Goal: Find specific page/section: Find specific page/section

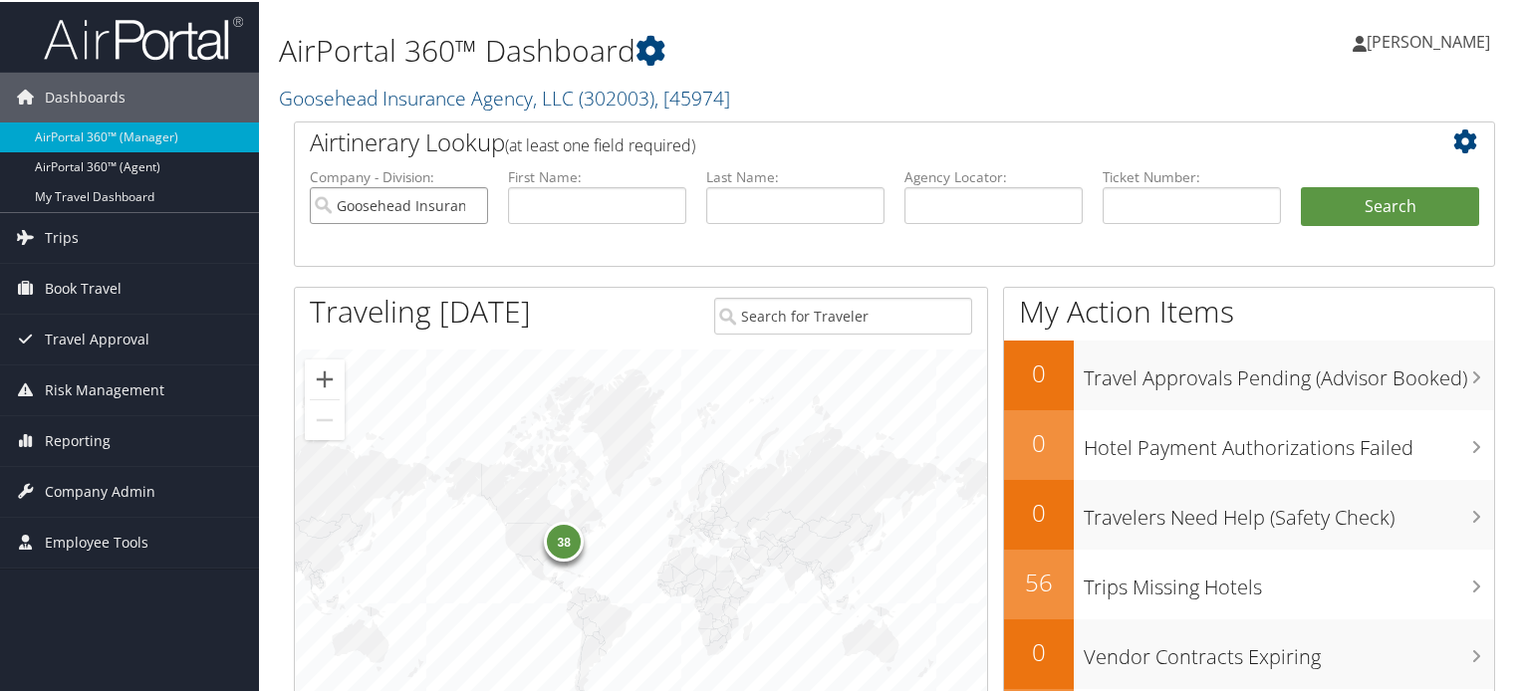
click at [473, 204] on input "Goosehead Insurance Agency, LLC" at bounding box center [399, 203] width 178 height 37
click at [979, 201] on input "text" at bounding box center [994, 203] width 178 height 37
paste input "DD1LNH"
type input "DD1LNH"
click at [1336, 203] on button "Search" at bounding box center [1390, 205] width 178 height 40
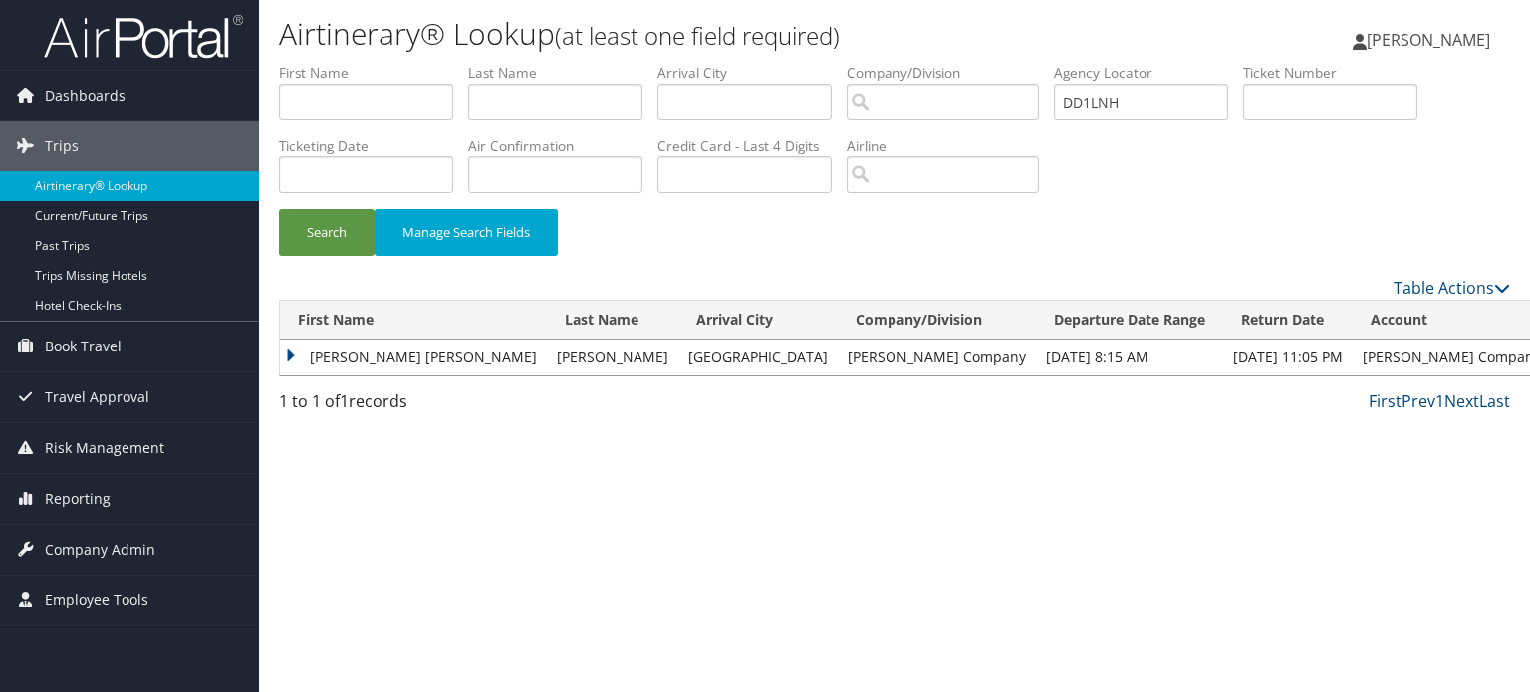
click at [307, 358] on td "SUSAN MARIE" at bounding box center [413, 358] width 267 height 36
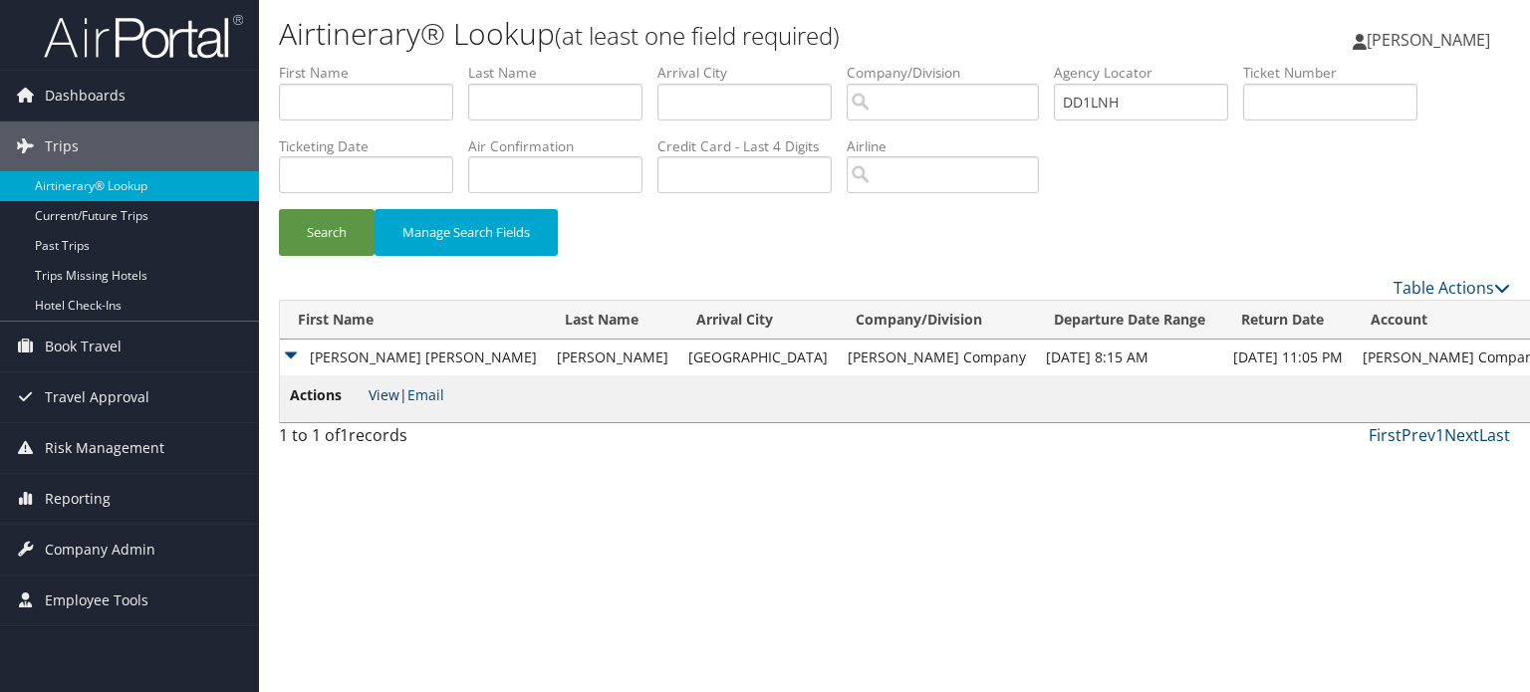
click at [385, 391] on link "View" at bounding box center [384, 395] width 31 height 19
click at [1096, 102] on input "DD1LNH" at bounding box center [1141, 102] width 174 height 37
paste input "K6B"
type input "DD1K6B"
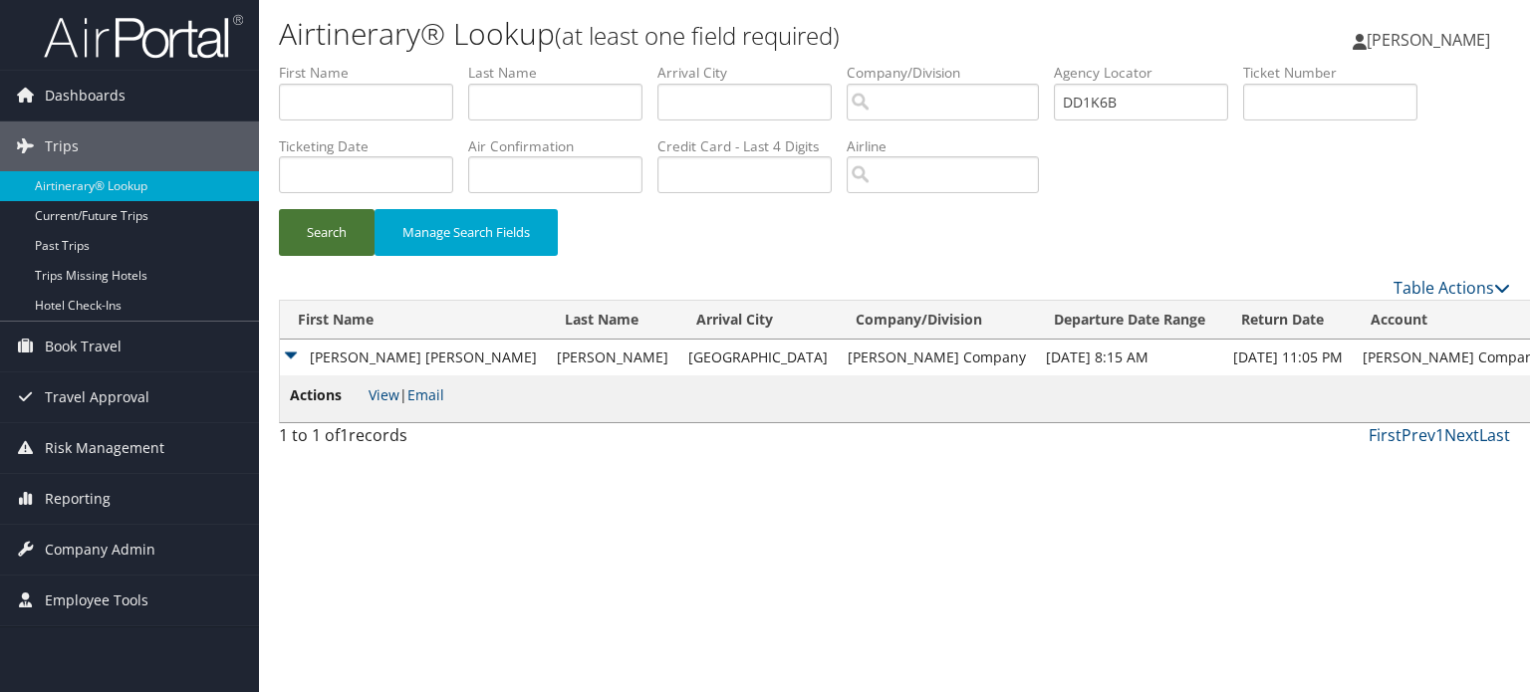
click at [311, 227] on button "Search" at bounding box center [327, 232] width 96 height 47
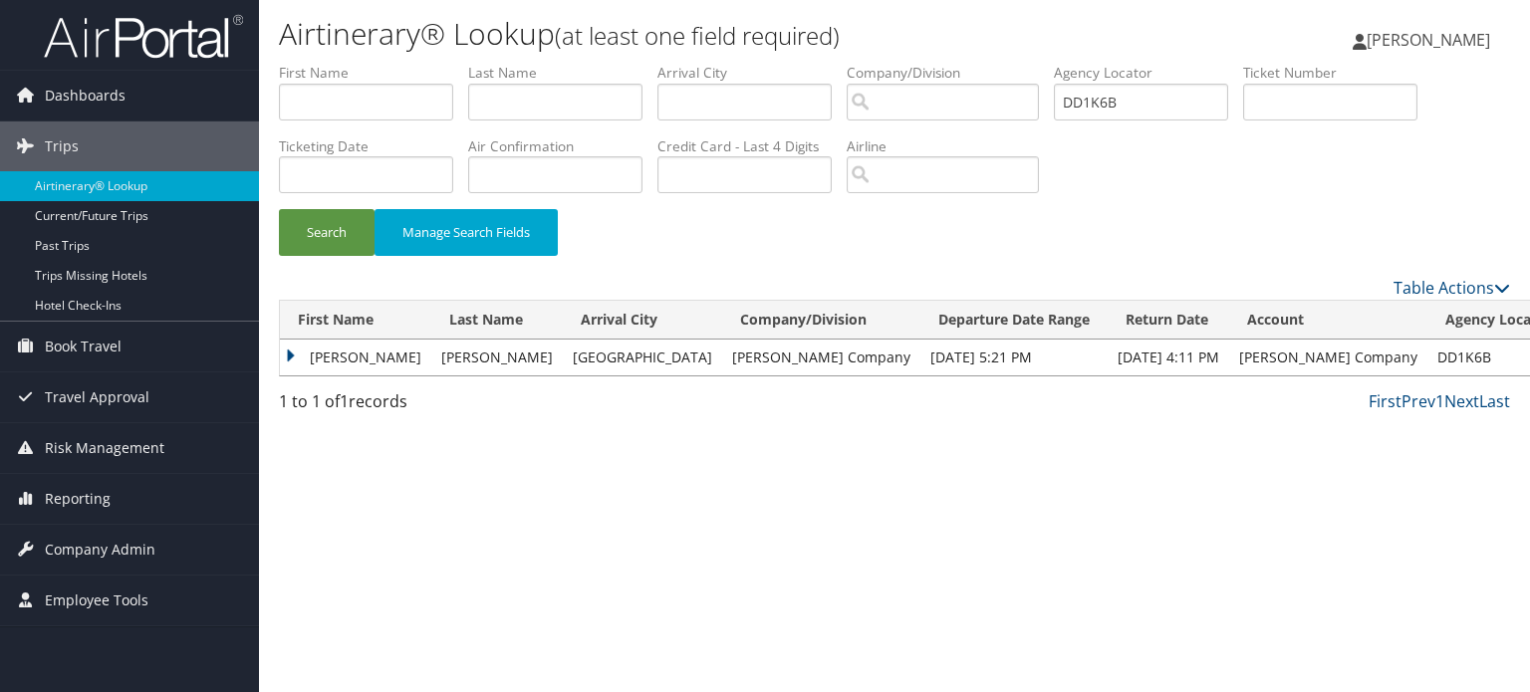
click at [339, 364] on td "[PERSON_NAME]" at bounding box center [355, 358] width 151 height 36
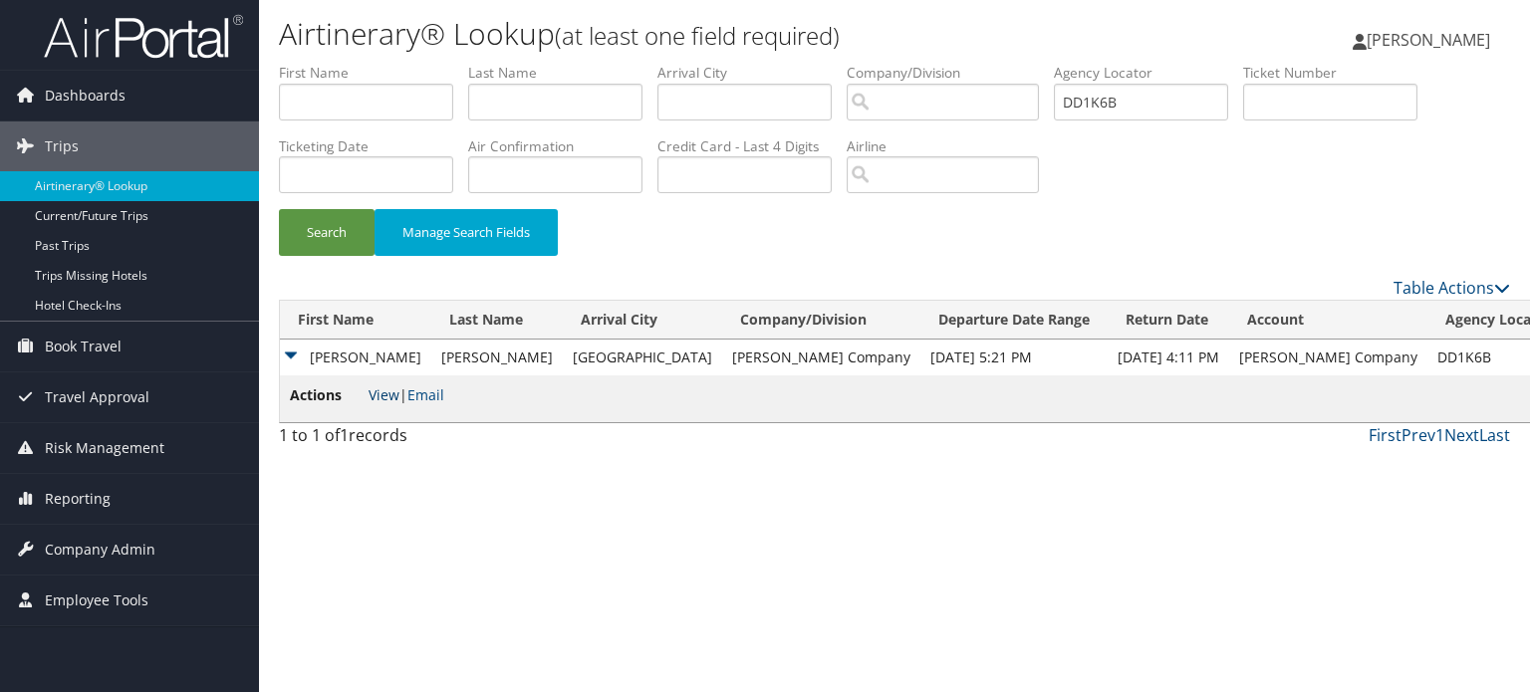
click at [382, 393] on link "View" at bounding box center [384, 395] width 31 height 19
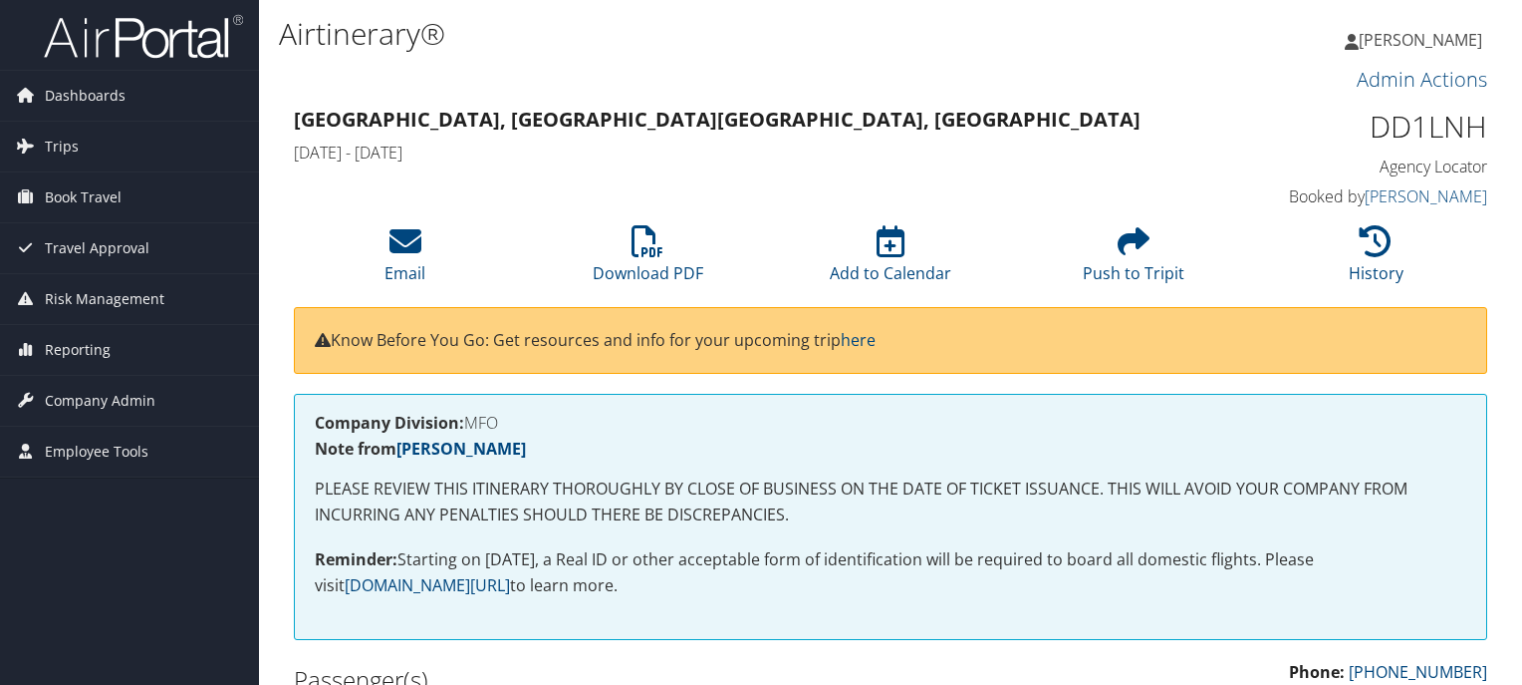
scroll to position [1651, 10]
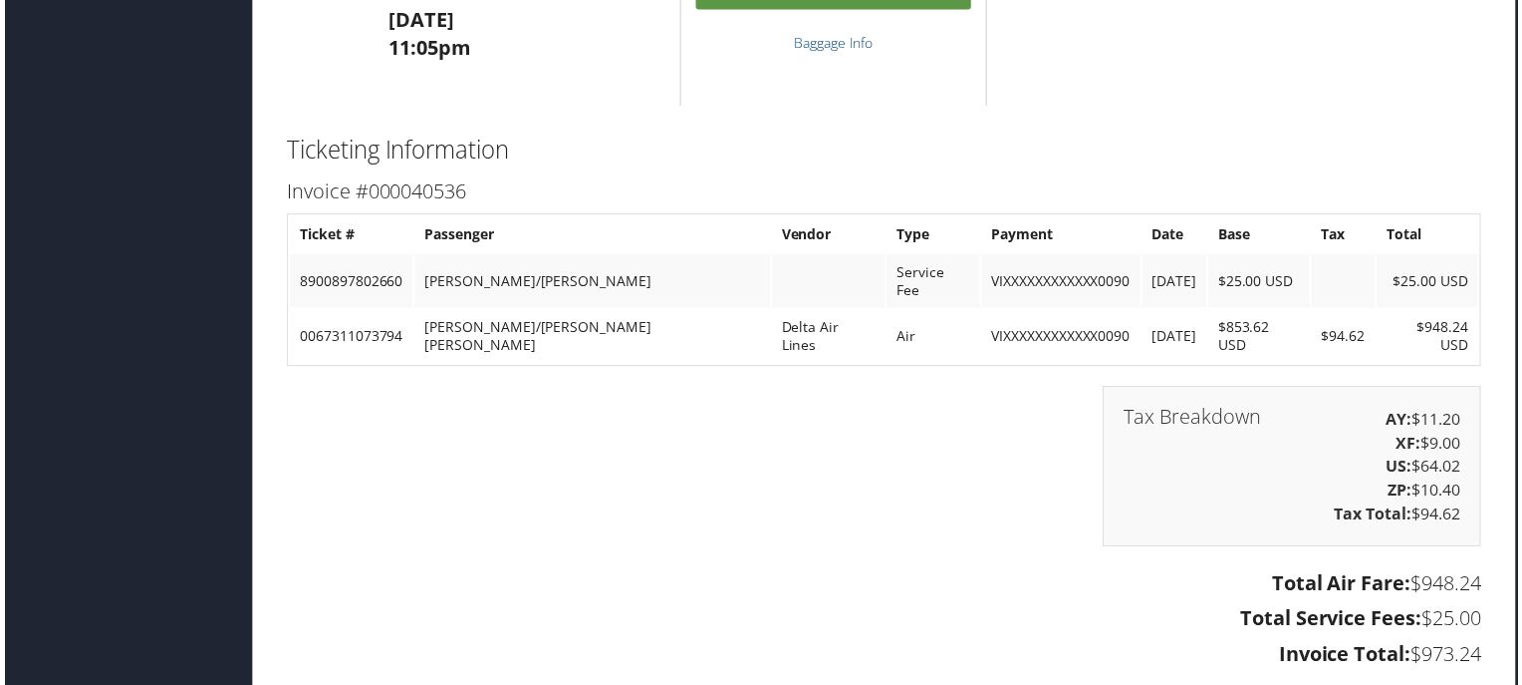
click at [351, 312] on td "0067311073794" at bounding box center [349, 339] width 124 height 54
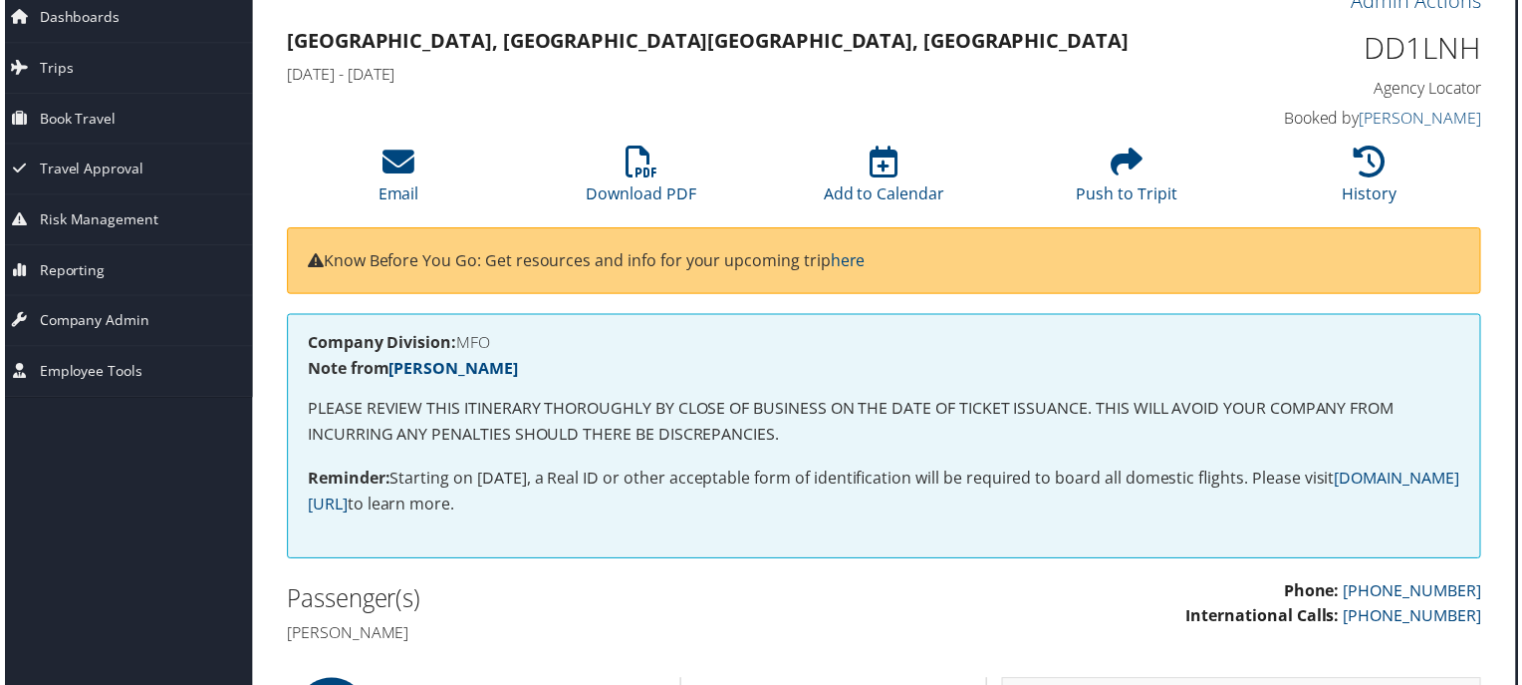
scroll to position [0, 10]
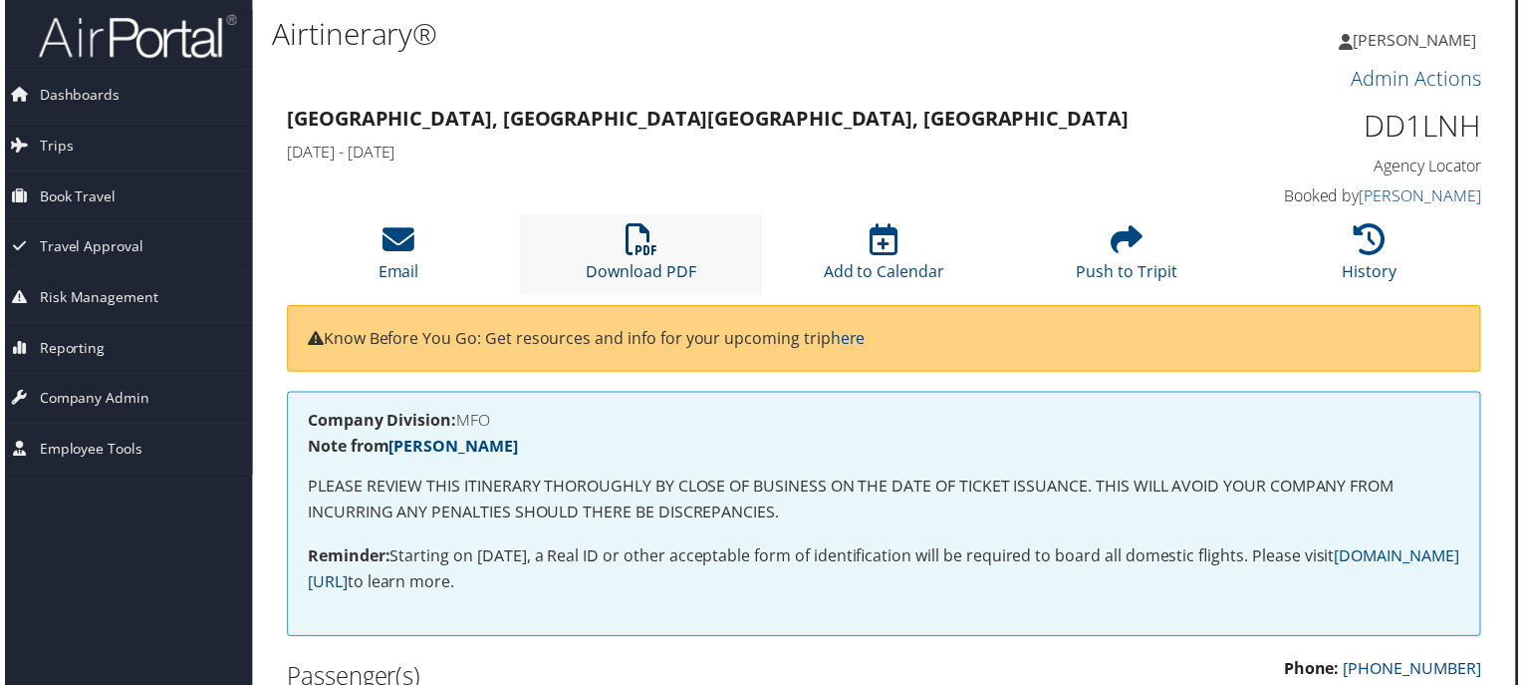
click at [651, 279] on link "Download PDF" at bounding box center [640, 260] width 111 height 48
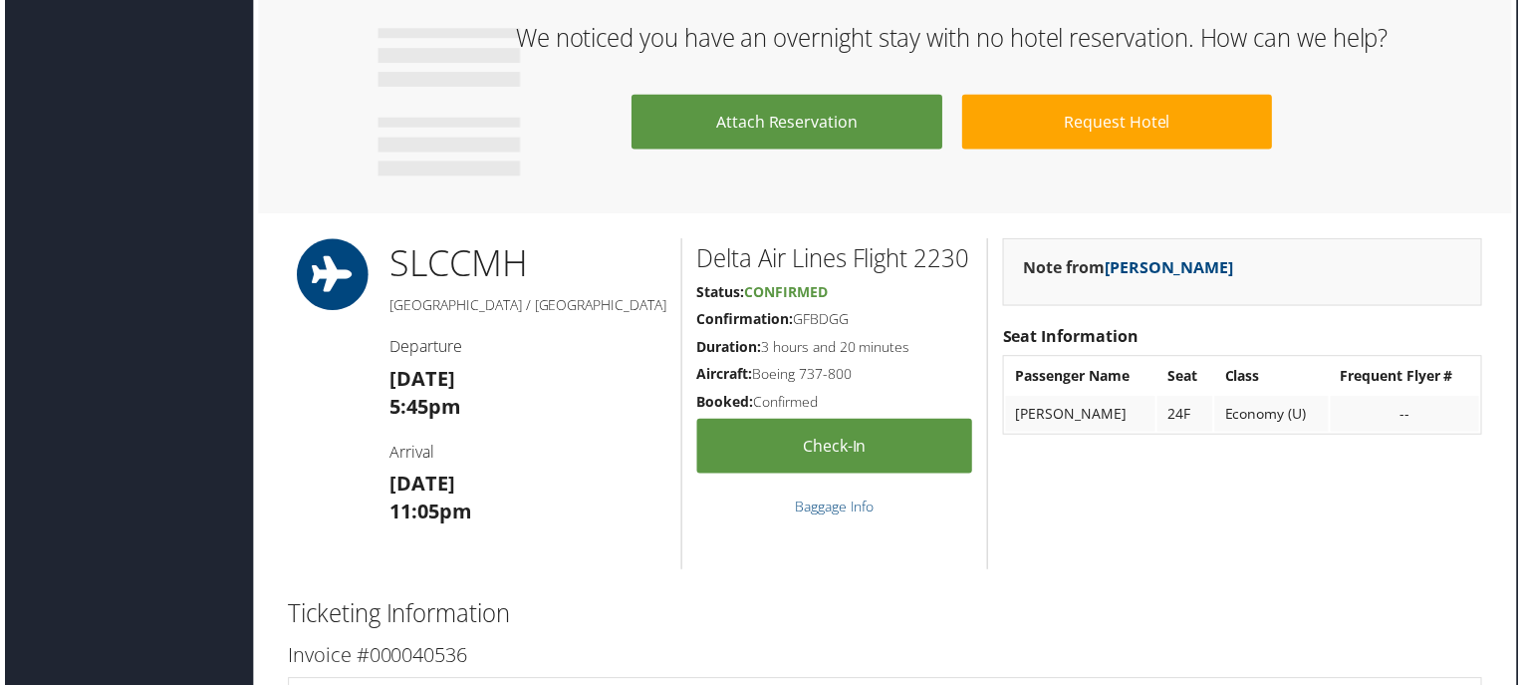
scroll to position [1194, 9]
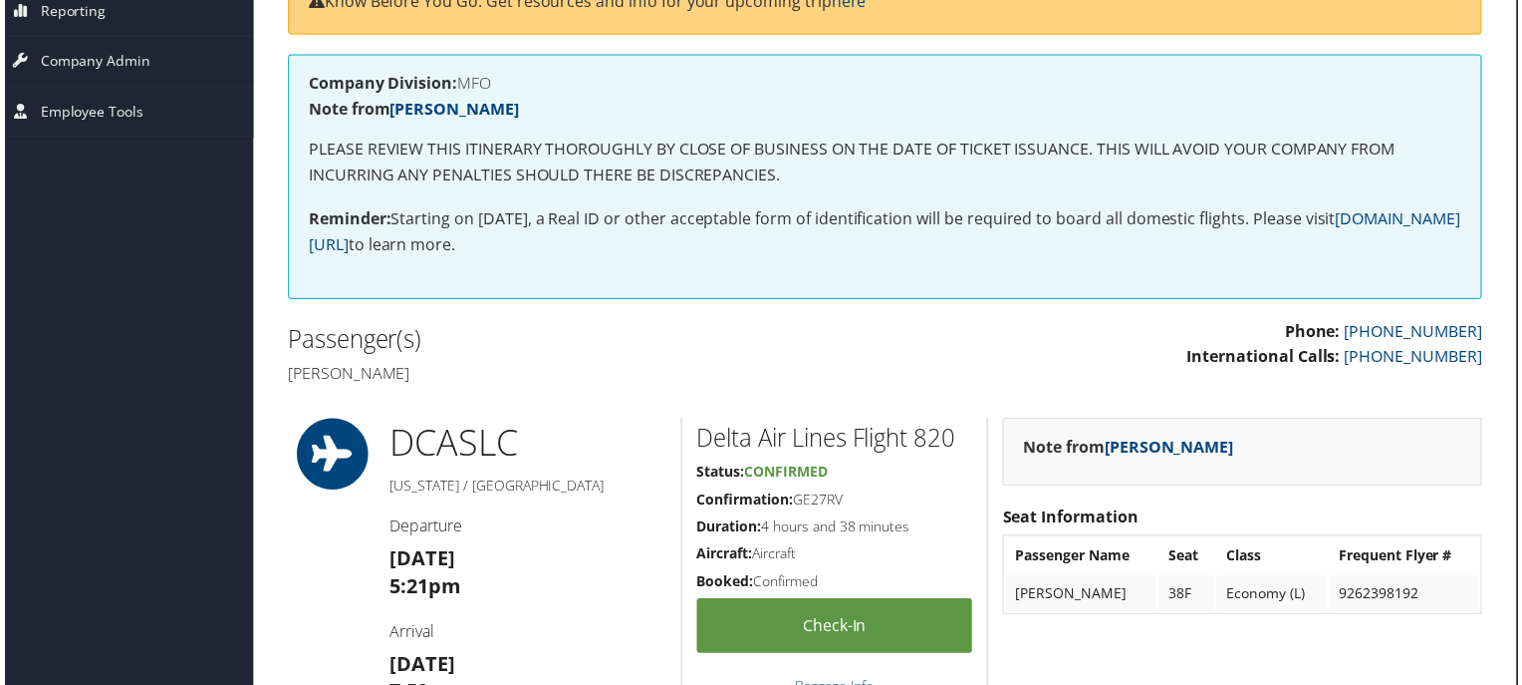
scroll to position [0, 9]
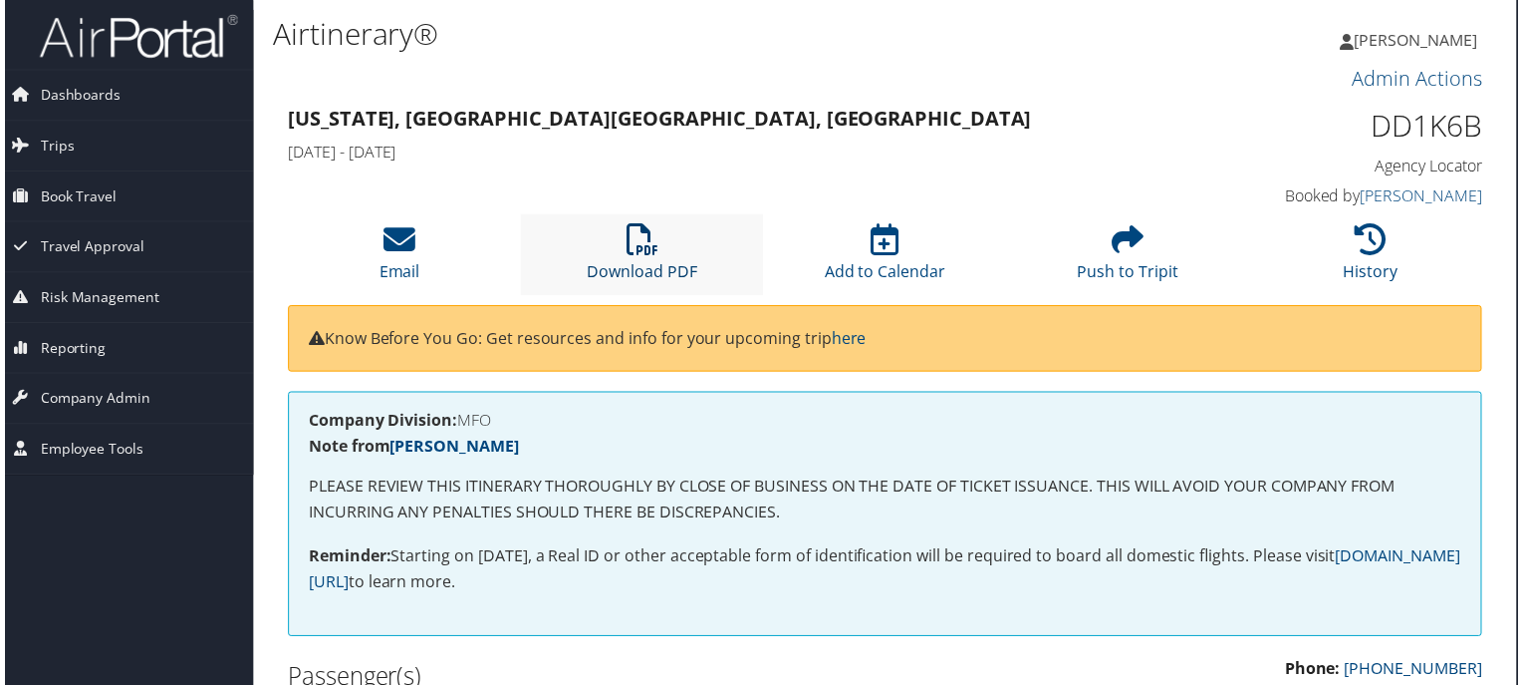
click at [648, 231] on icon at bounding box center [642, 241] width 32 height 32
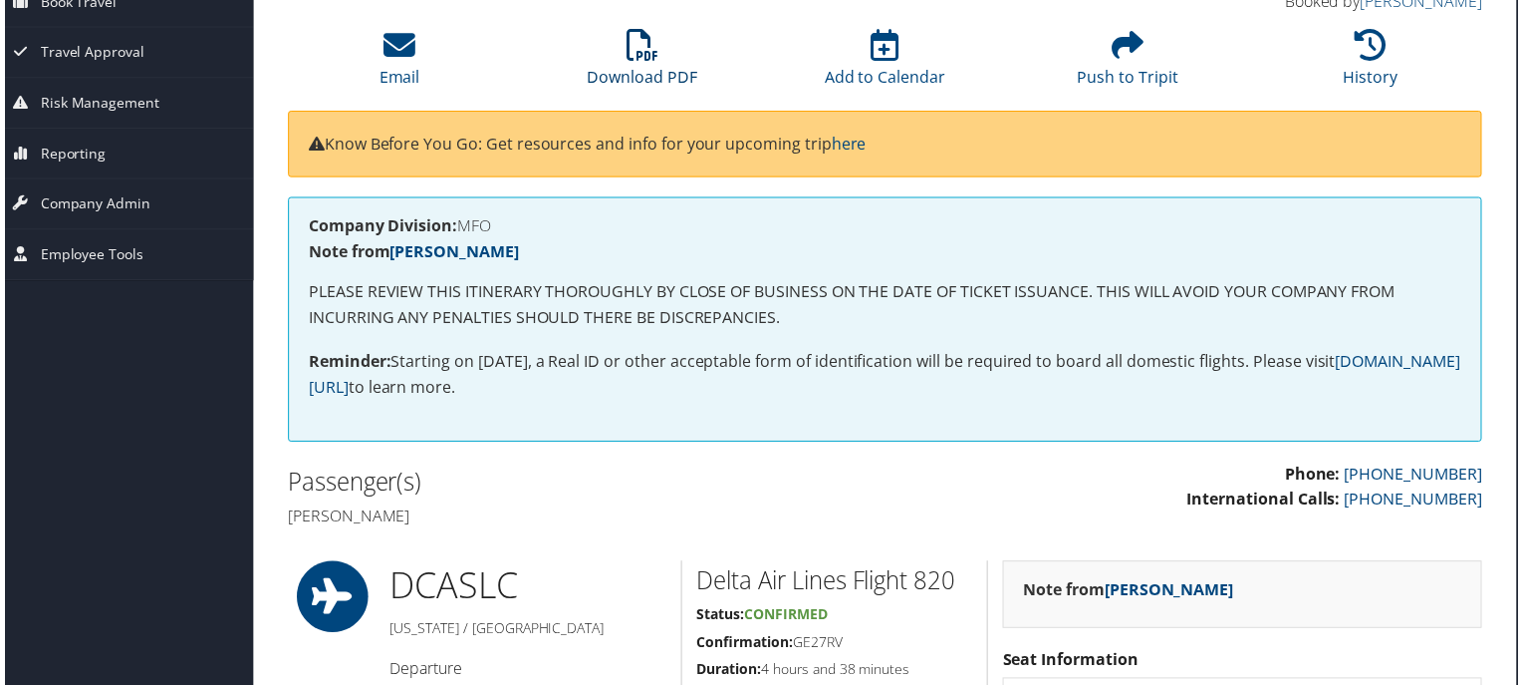
scroll to position [0, 9]
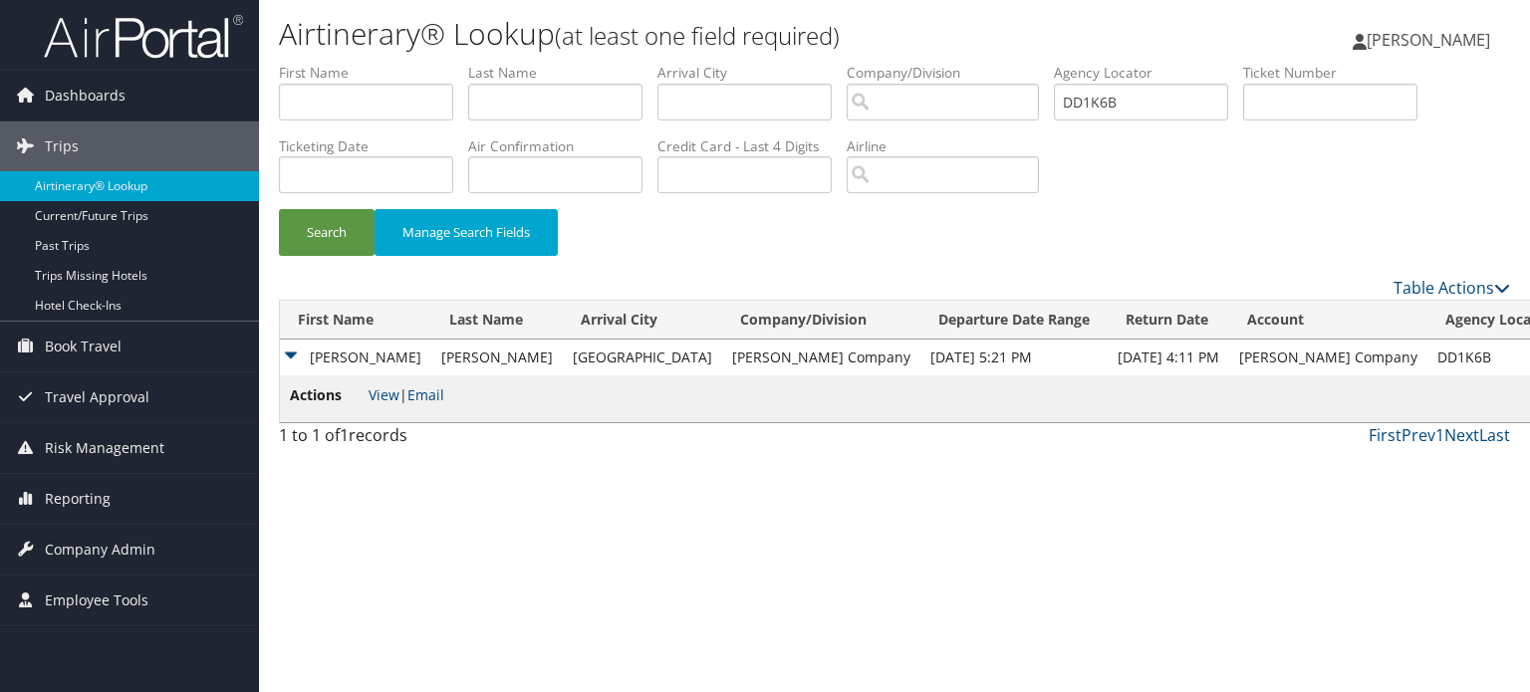
click at [211, 59] on img at bounding box center [143, 36] width 199 height 47
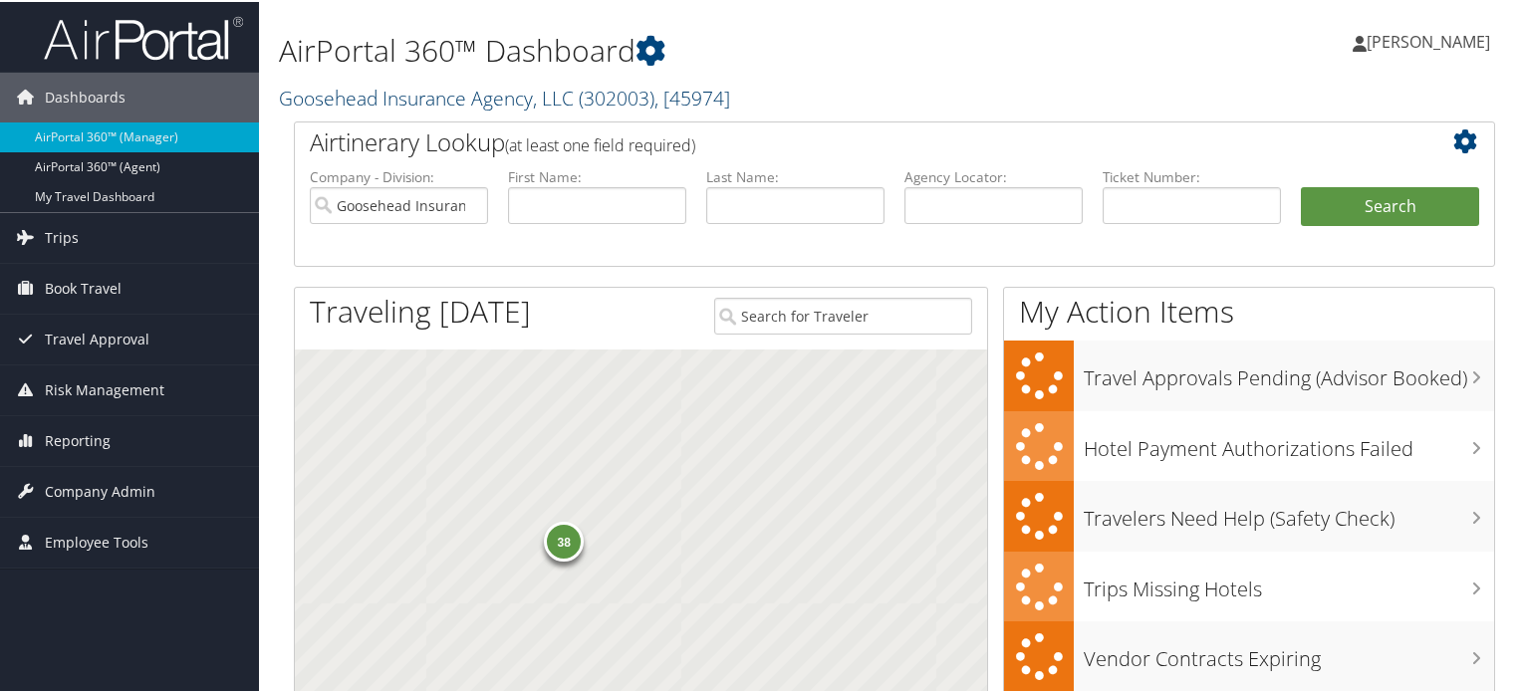
click at [484, 102] on link "Goosehead Insurance Agency, LLC ( 302003 ) , [ 45974 ]" at bounding box center [504, 96] width 451 height 27
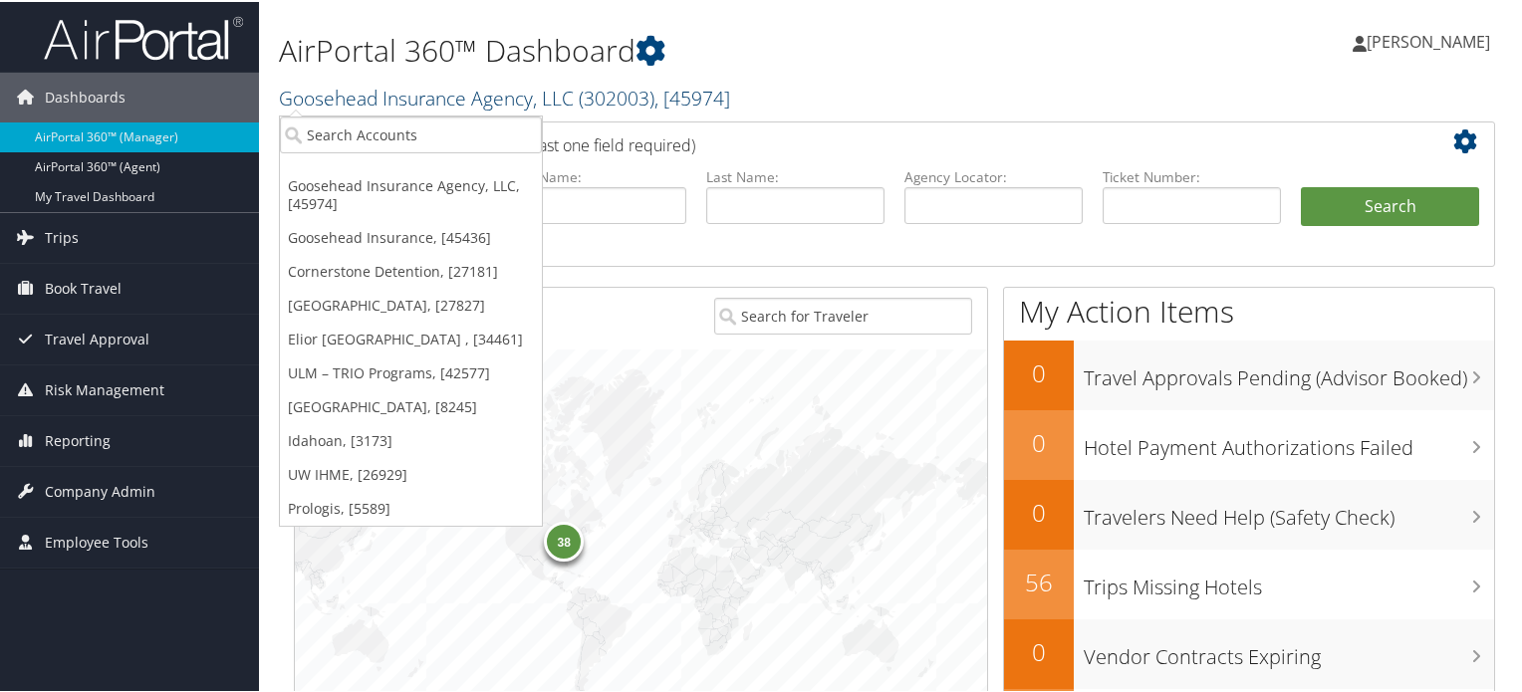
click at [484, 102] on link "Goosehead Insurance Agency, LLC ( 302003 ) , [ 45974 ]" at bounding box center [504, 96] width 451 height 27
click at [100, 488] on span "Company Admin" at bounding box center [100, 490] width 111 height 50
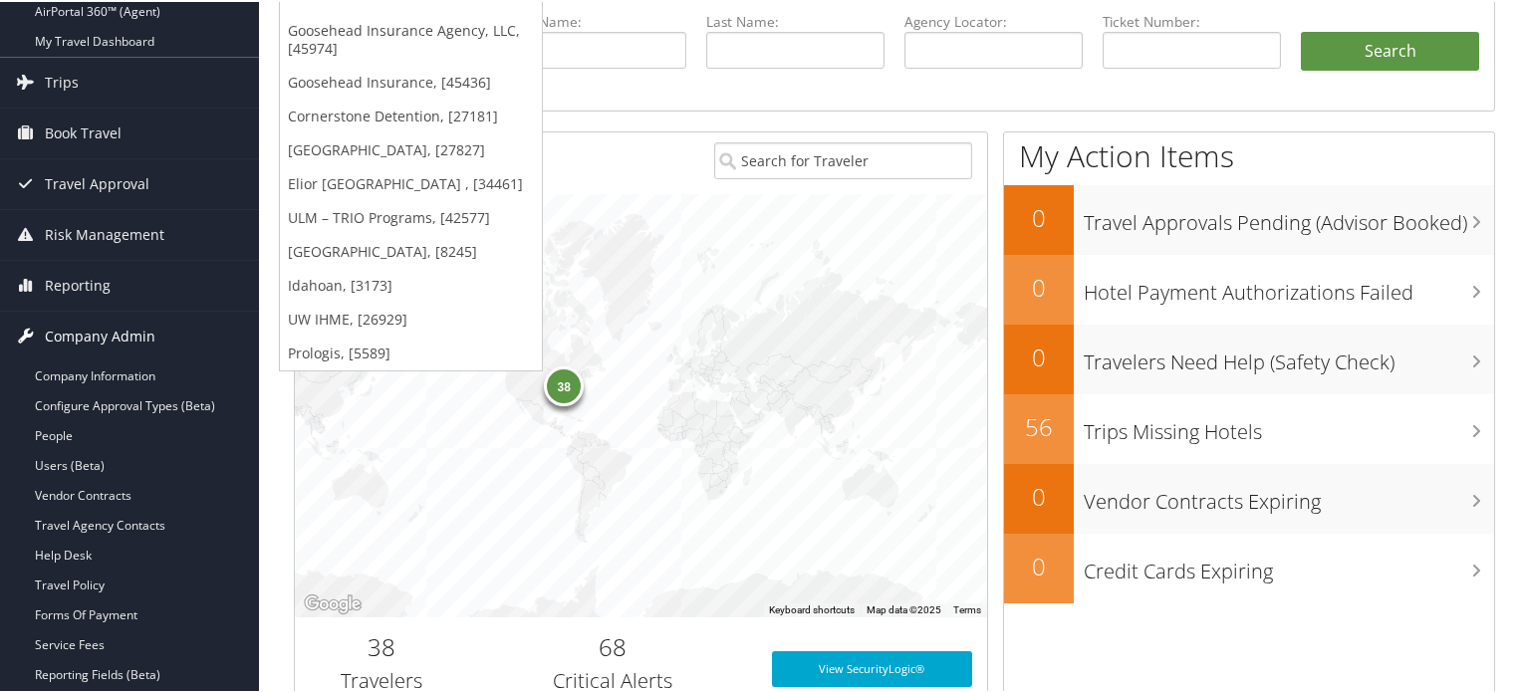
scroll to position [157, 0]
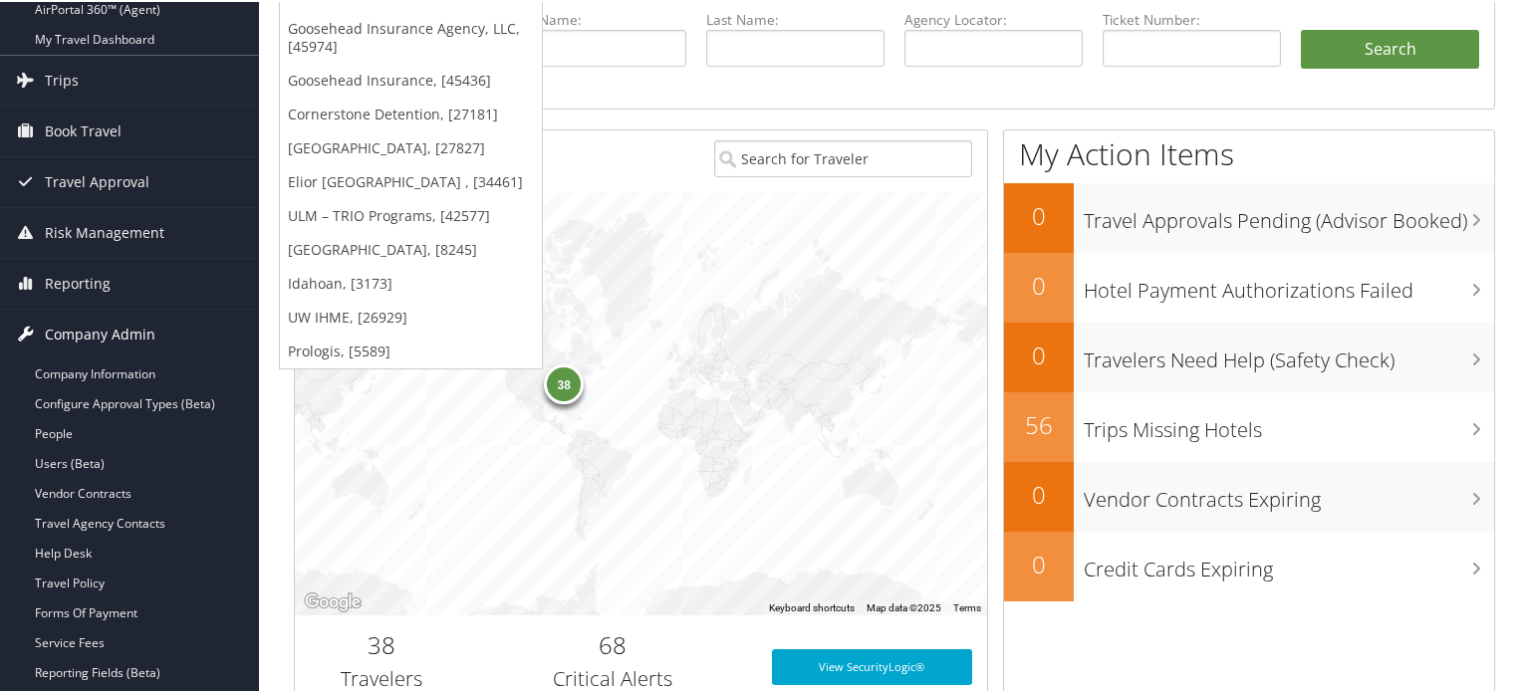
click at [100, 488] on link "Vendor Contracts" at bounding box center [129, 492] width 259 height 30
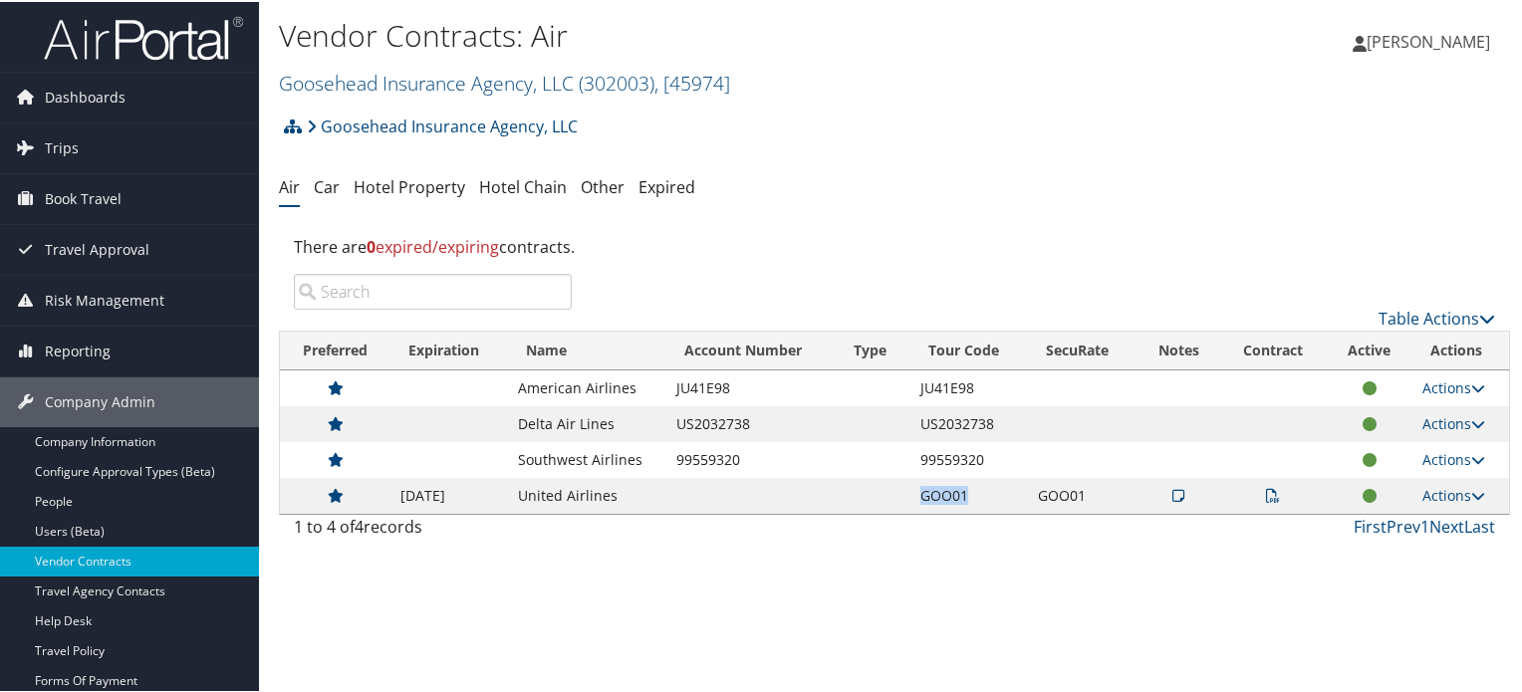
drag, startPoint x: 910, startPoint y: 497, endPoint x: 972, endPoint y: 495, distance: 62.8
click at [972, 495] on td "GOO01" at bounding box center [970, 494] width 118 height 36
copy td "GOO01"
